Goal: Check status: Check status

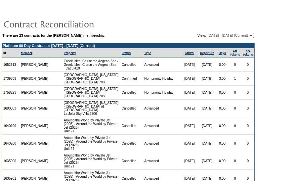
click at [233, 34] on select "[DATE] - [DATE] [DATE] - [DATE] [DATE] - [DATE] [DATE] - [DATE] [DATE] - [DATE]…" at bounding box center [230, 35] width 48 height 5
click at [206, 33] on select "[DATE] - [DATE] [DATE] - [DATE] [DATE] - [DATE] [DATE] - [DATE] [DATE] - [DATE]…" at bounding box center [230, 35] width 48 height 5
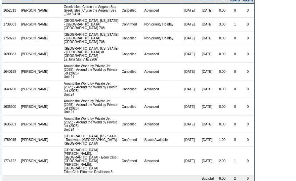
scroll to position [87, 0]
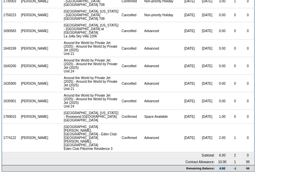
drag, startPoint x: 225, startPoint y: 169, endPoint x: 215, endPoint y: 171, distance: 10.4
click at [215, 171] on tr "Remaining Balance: 4.00 -1 99" at bounding box center [128, 168] width 252 height 6
click at [216, 170] on td "4.00" at bounding box center [222, 168] width 13 height 6
click at [216, 168] on td "4.00" at bounding box center [222, 168] width 13 height 6
drag, startPoint x: 215, startPoint y: 168, endPoint x: 224, endPoint y: 168, distance: 8.9
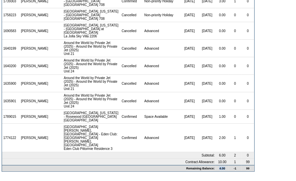
click at [224, 168] on td "4.00" at bounding box center [222, 168] width 13 height 6
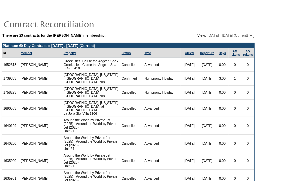
scroll to position [0, 0]
click at [232, 34] on select "[DATE] - [DATE] [DATE] - [DATE] [DATE] - [DATE] [DATE] - [DATE] [DATE] - [DATE]…" at bounding box center [230, 35] width 48 height 5
